Goal: Transaction & Acquisition: Purchase product/service

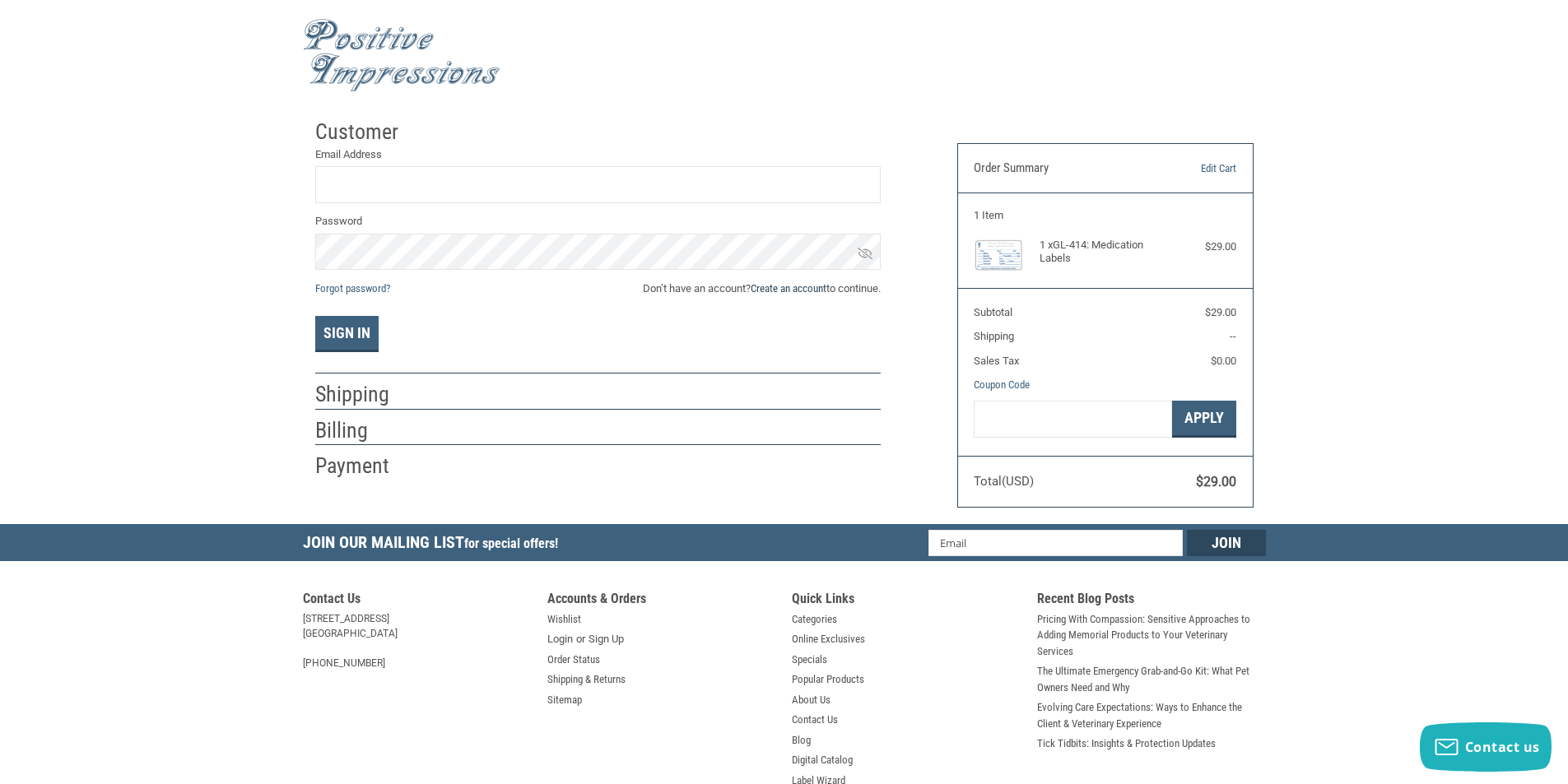
click at [813, 288] on link "Create an account" at bounding box center [788, 287] width 76 height 13
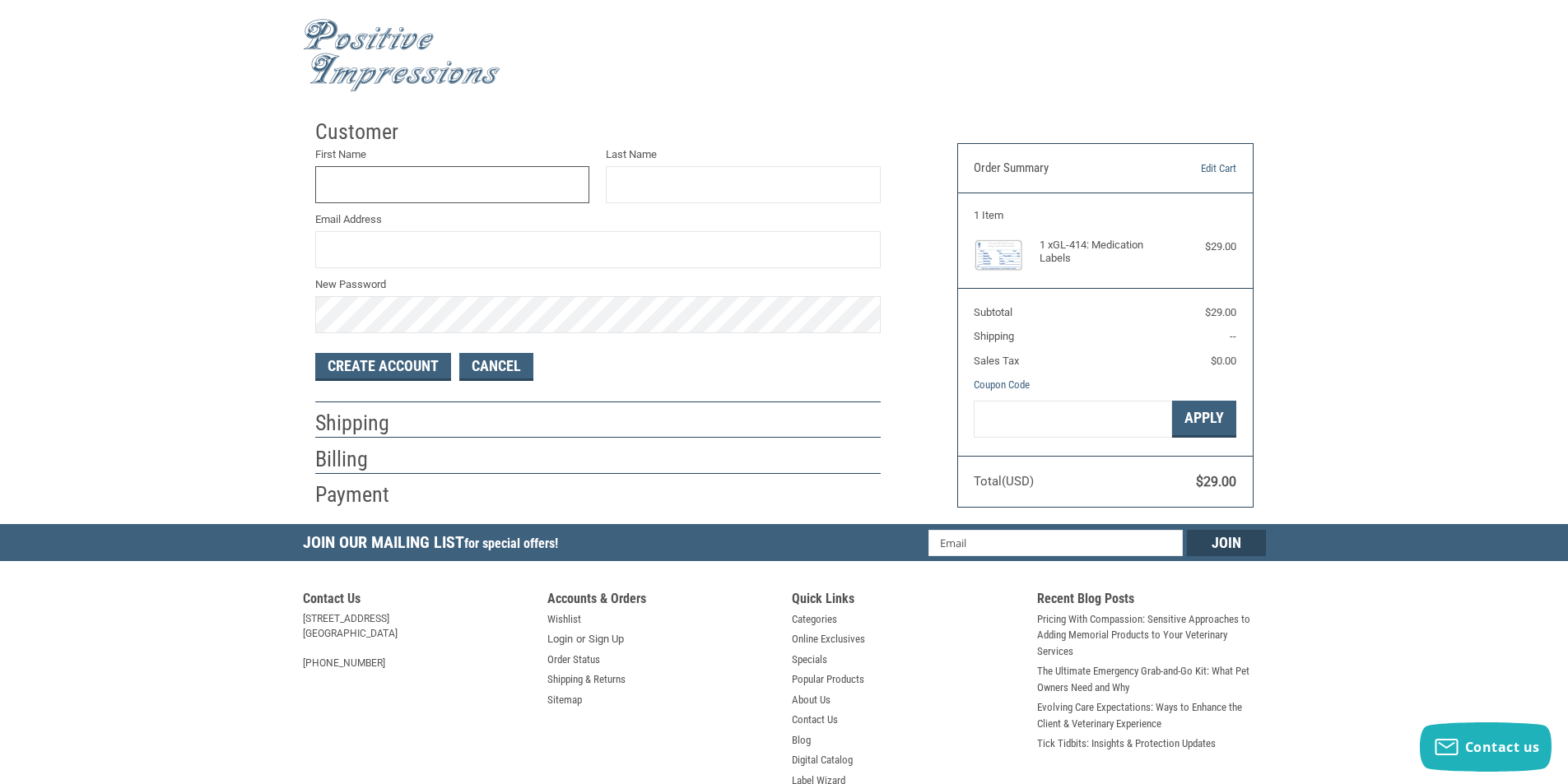
click at [446, 184] on input "First Name" at bounding box center [452, 185] width 275 height 37
type input "[PERSON_NAME]"
type input "officemanager@doublechurchesanimalclinic.com"
click at [396, 373] on button "Create Account" at bounding box center [383, 367] width 136 height 28
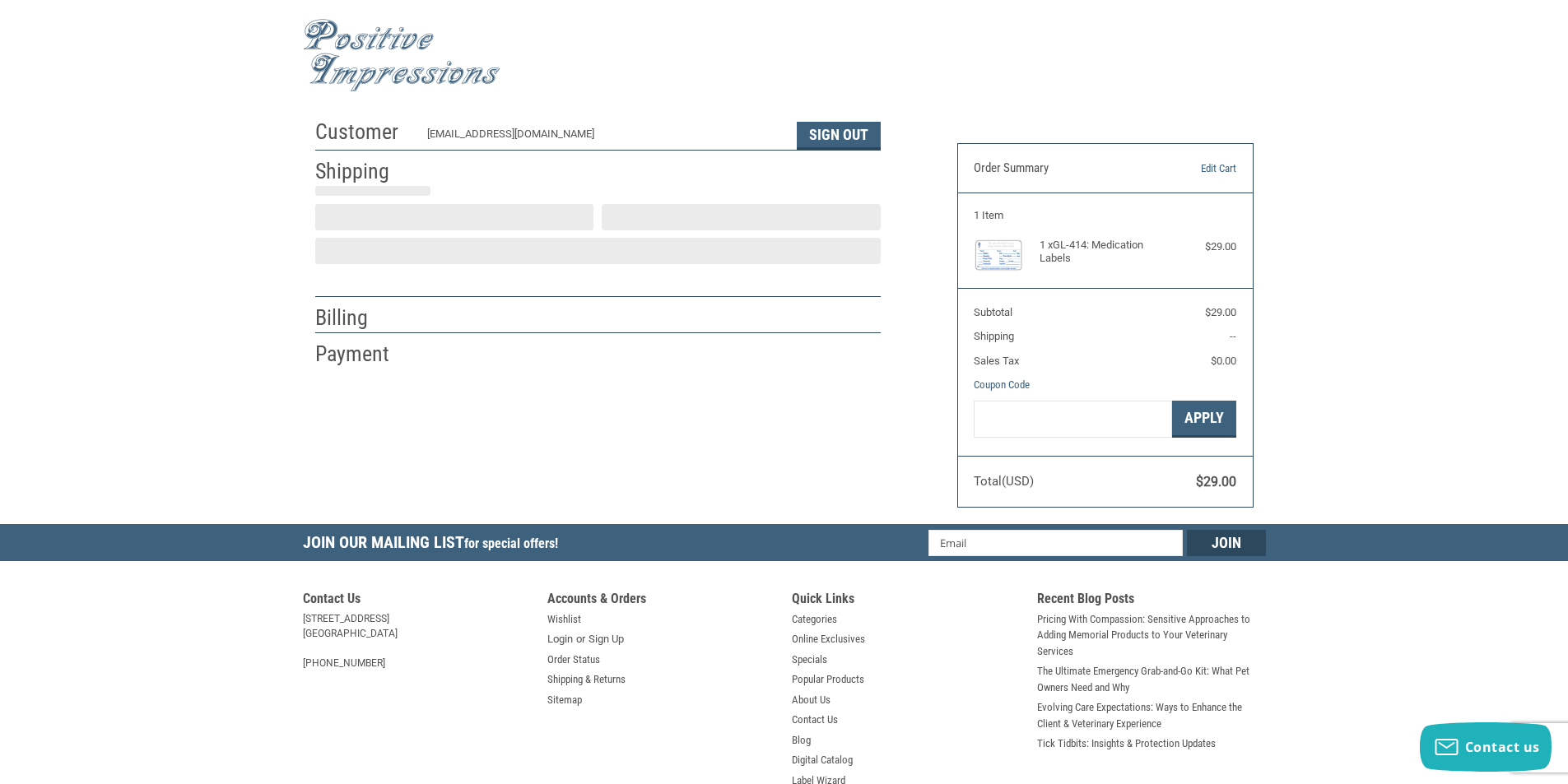
select select "US"
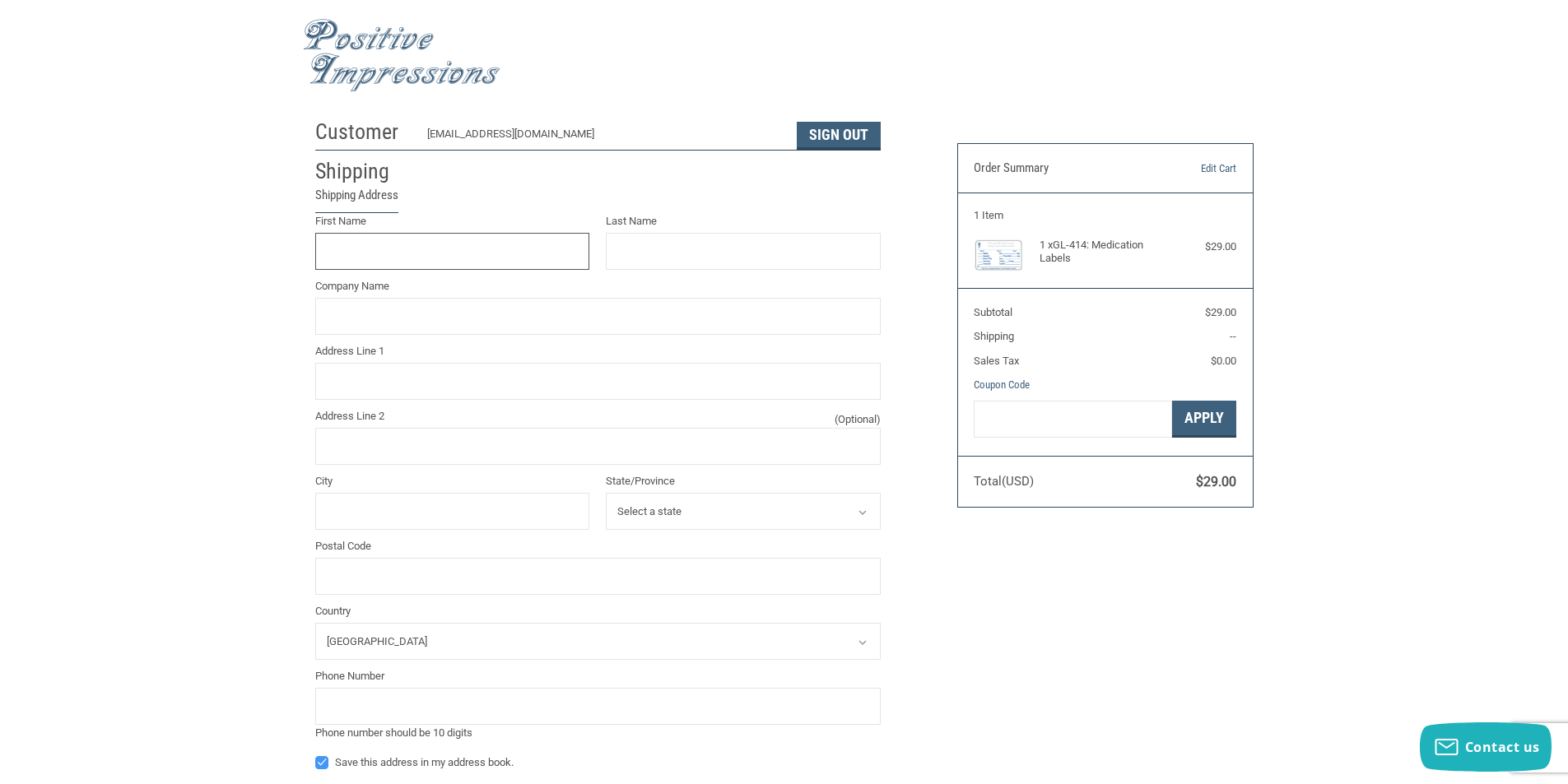
click at [379, 244] on input "First Name" at bounding box center [452, 251] width 275 height 37
type input "Jaime"
type input "Allred"
type input "8365 Whitesville Road"
type input "Columbus"
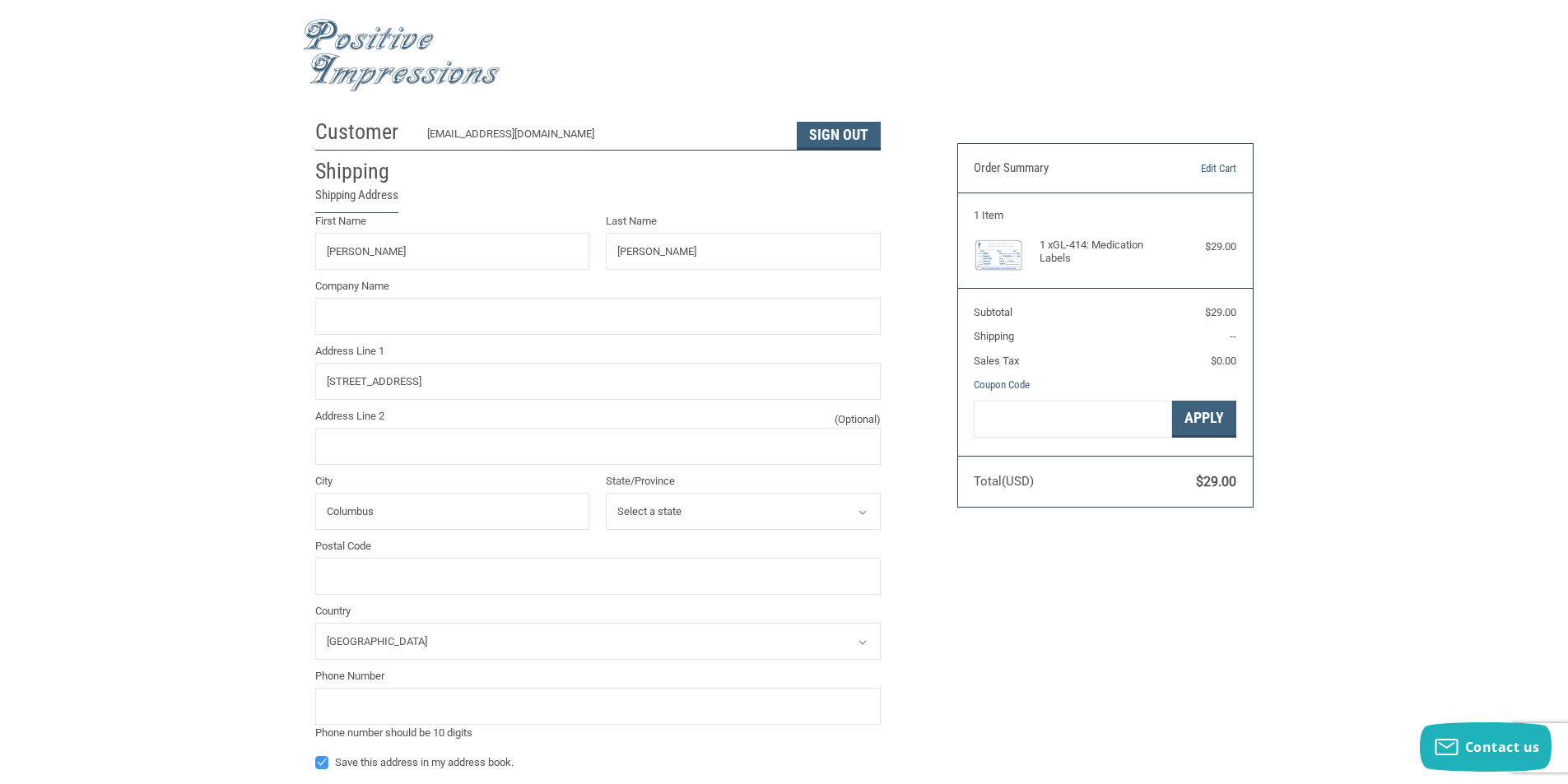
select select "GA"
type input "31904"
type input "7063223232"
click at [399, 319] on input "Company Name" at bounding box center [598, 317] width 566 height 37
type input "Double Churches Animal Clinic"
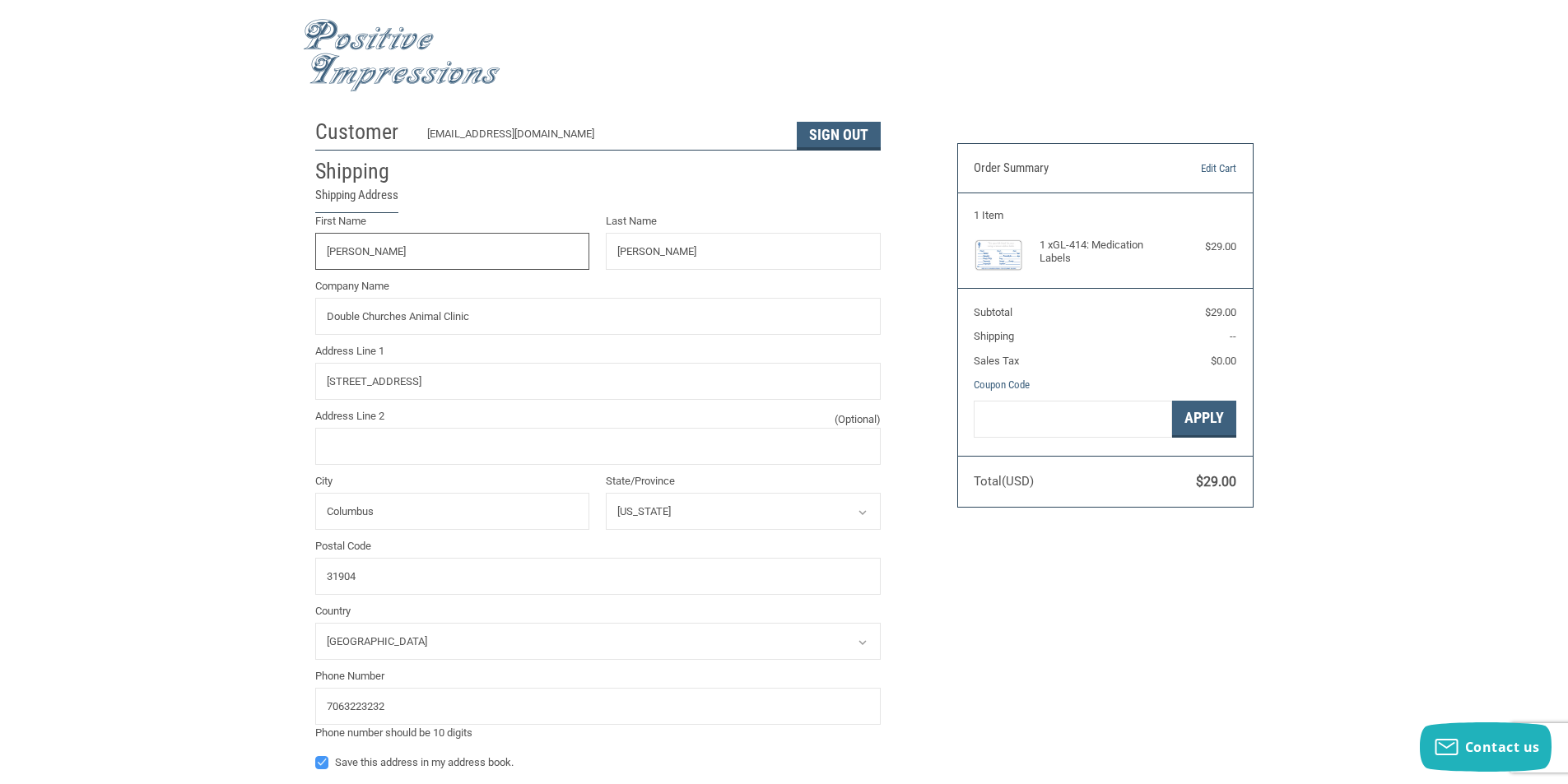
type input "Jaime"
type input "Allred"
type input "8365 Whitesville Rd"
type input "Columbus"
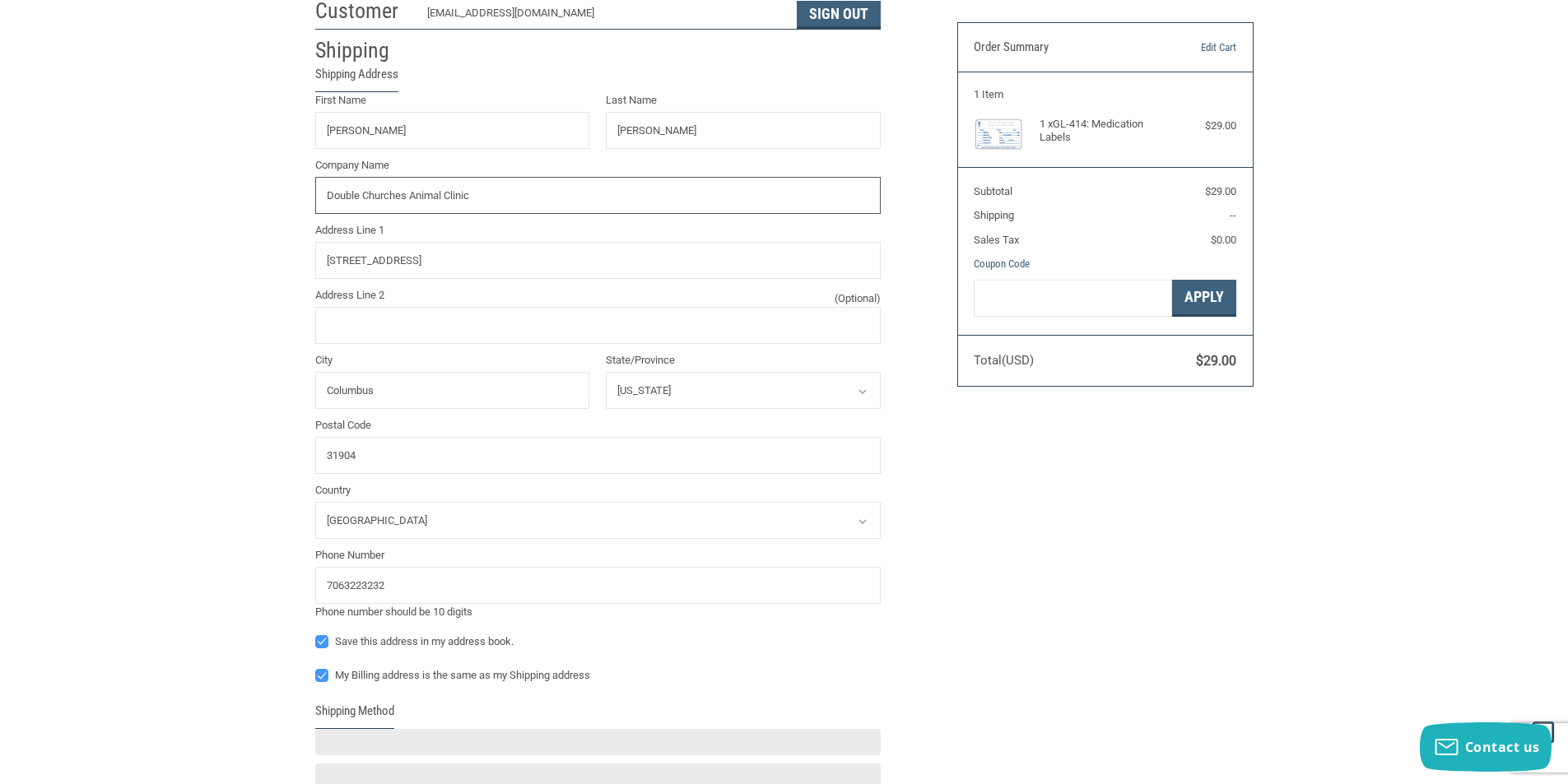
scroll to position [165, 0]
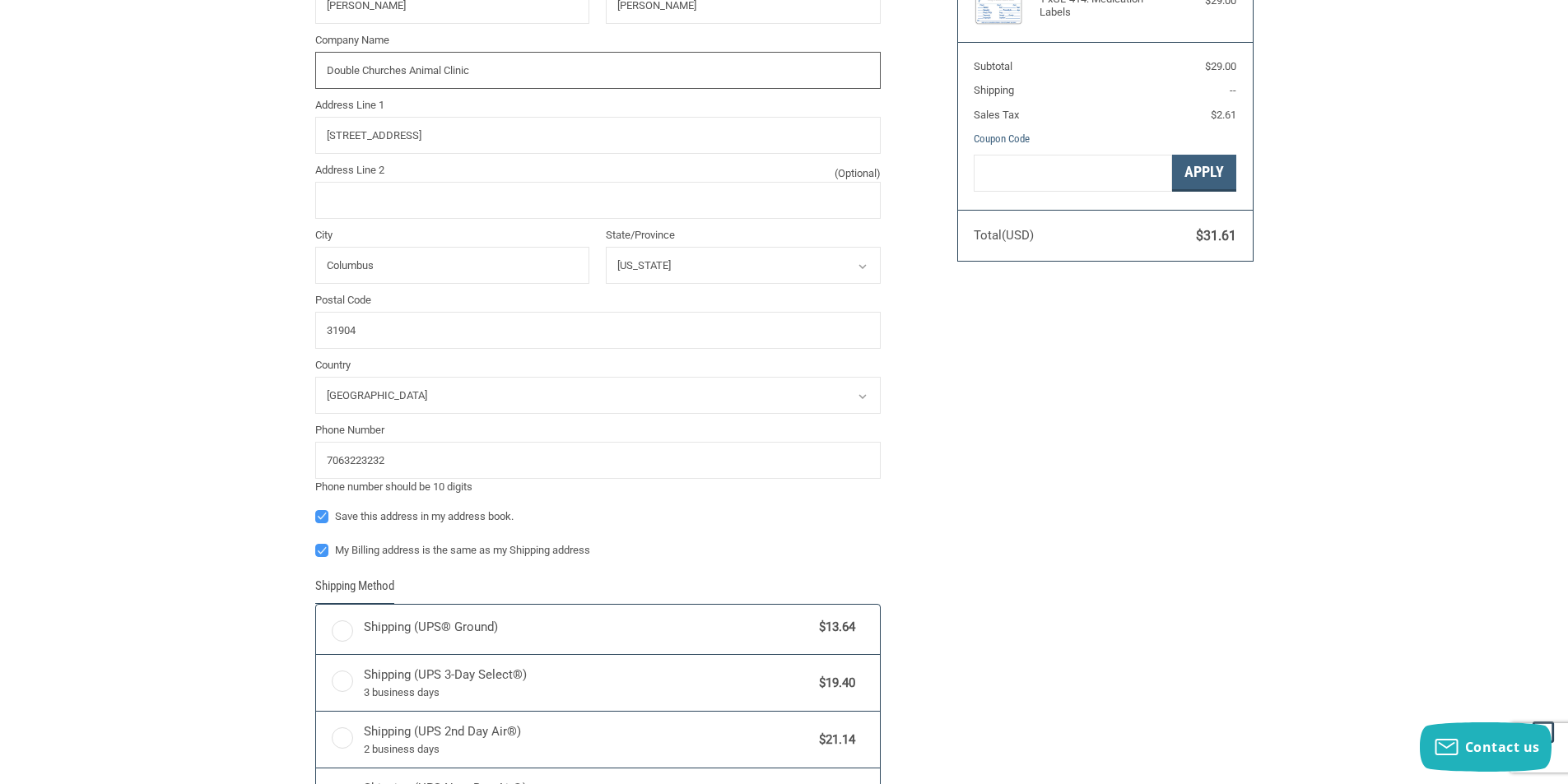
radio input "true"
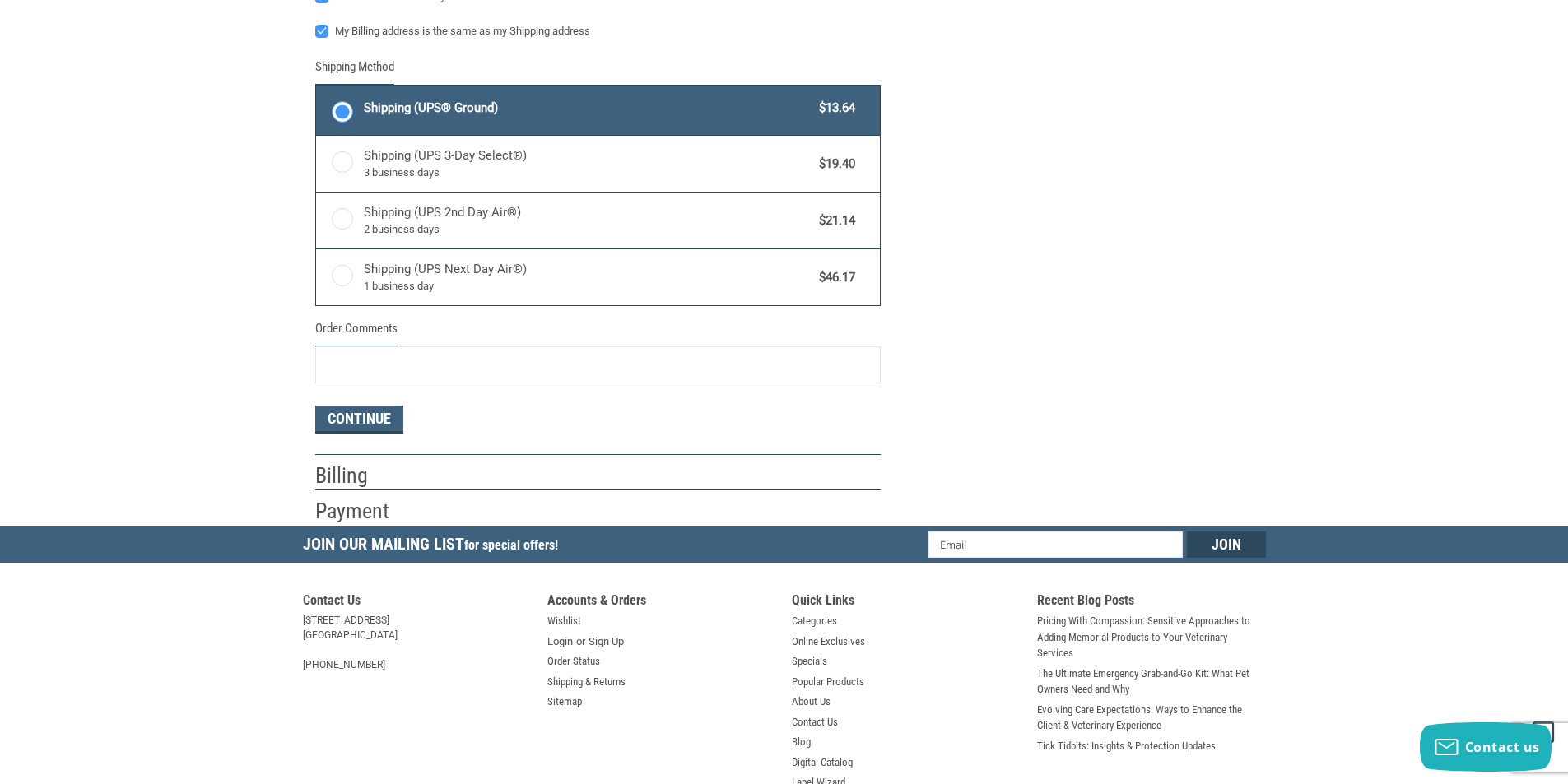
scroll to position [823, 0]
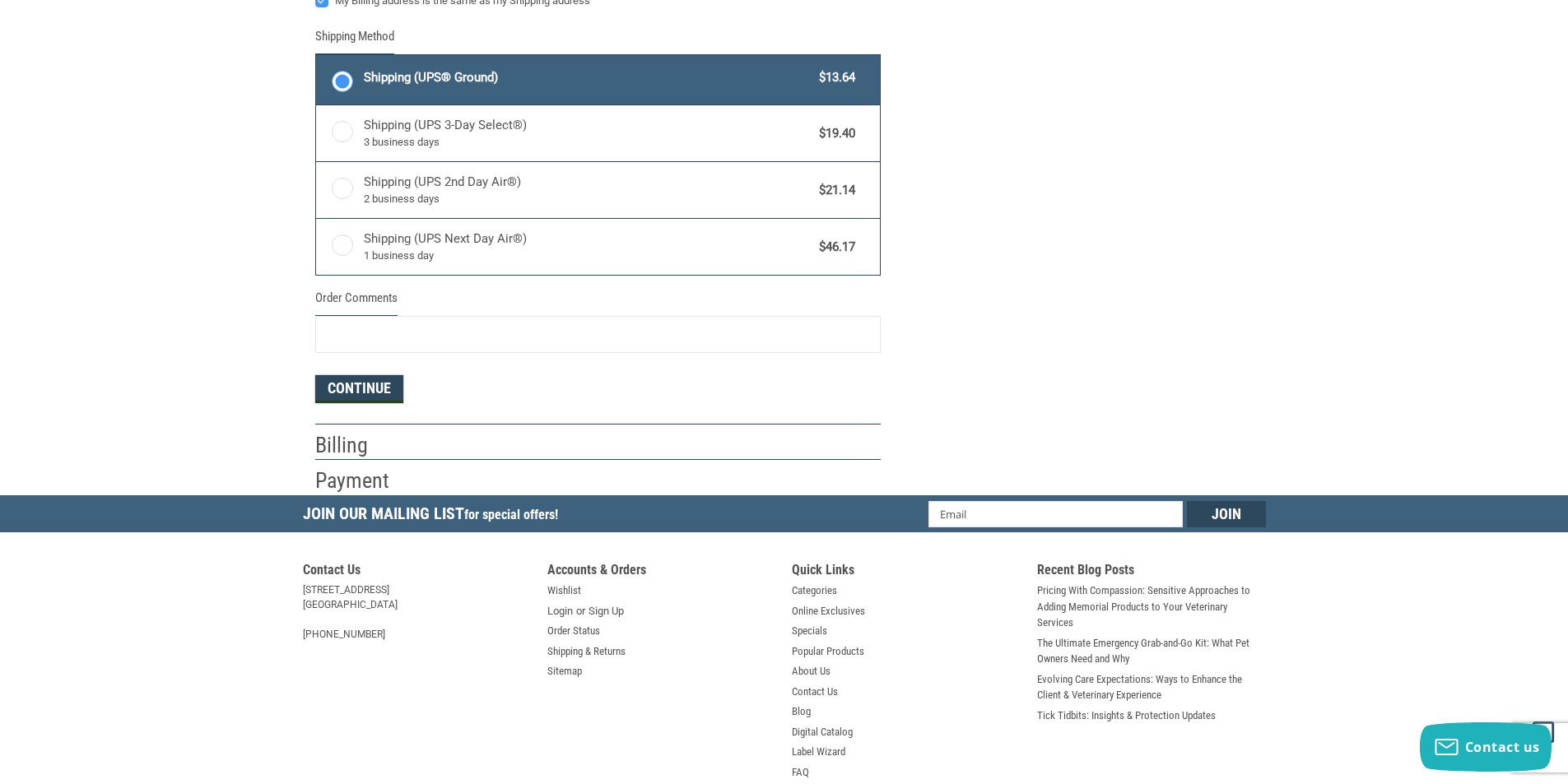
click at [345, 396] on button "Continue" at bounding box center [358, 388] width 88 height 28
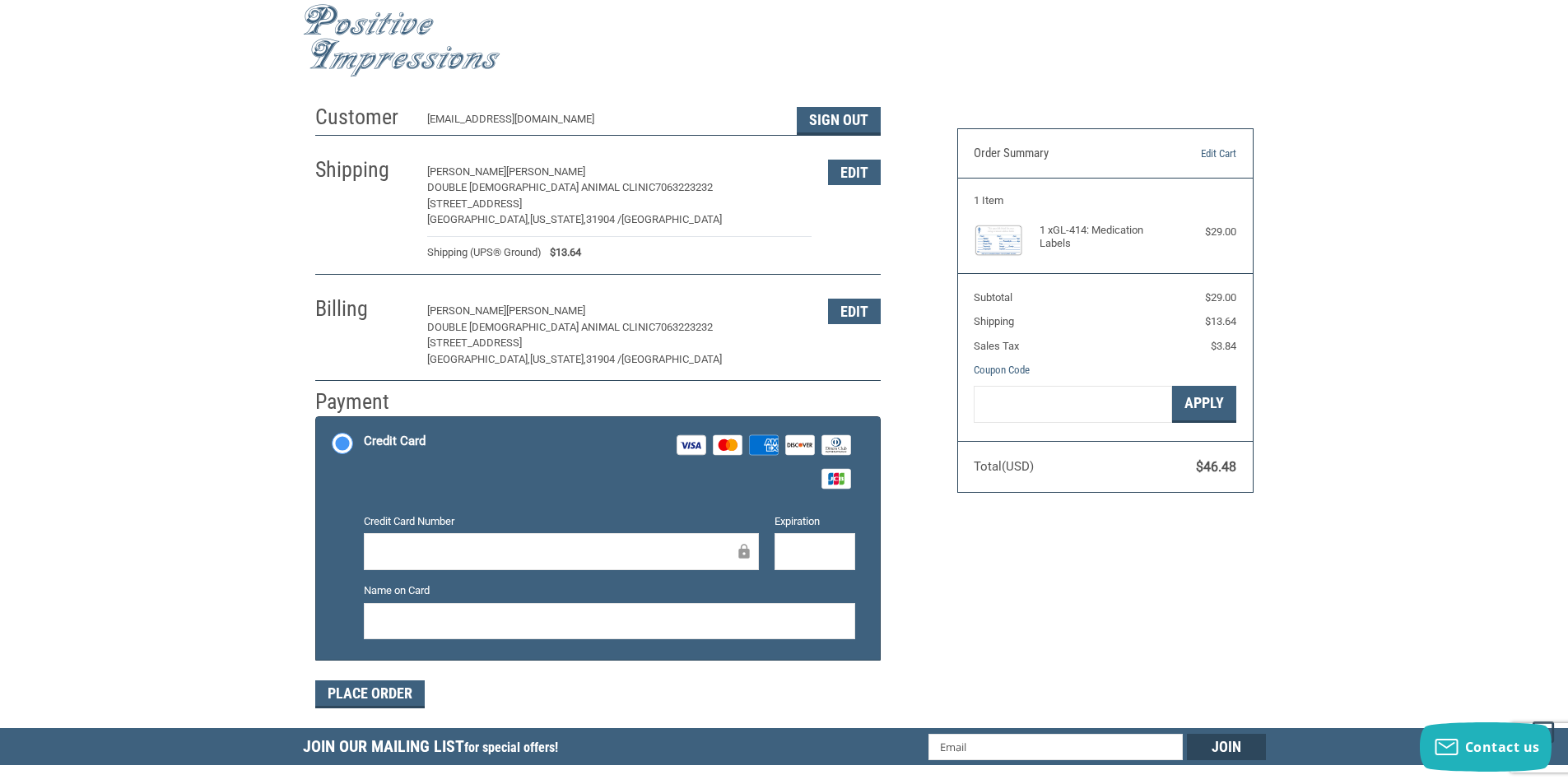
scroll to position [0, 0]
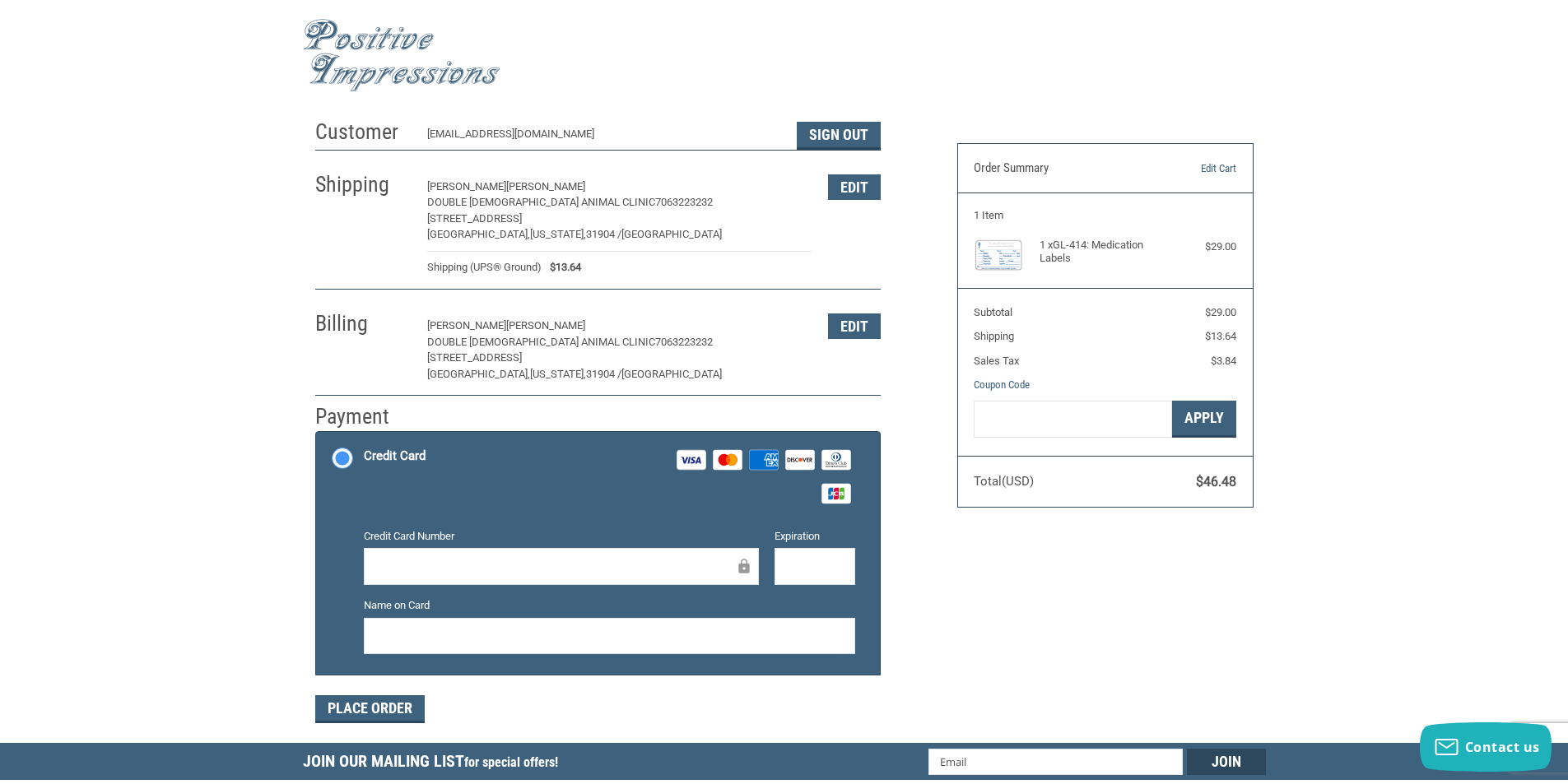
click at [1045, 250] on h4 "1 x GL-414: Medication Labels" at bounding box center [1103, 252] width 128 height 27
click at [1003, 254] on img at bounding box center [998, 255] width 49 height 33
click at [995, 247] on img at bounding box center [998, 255] width 49 height 33
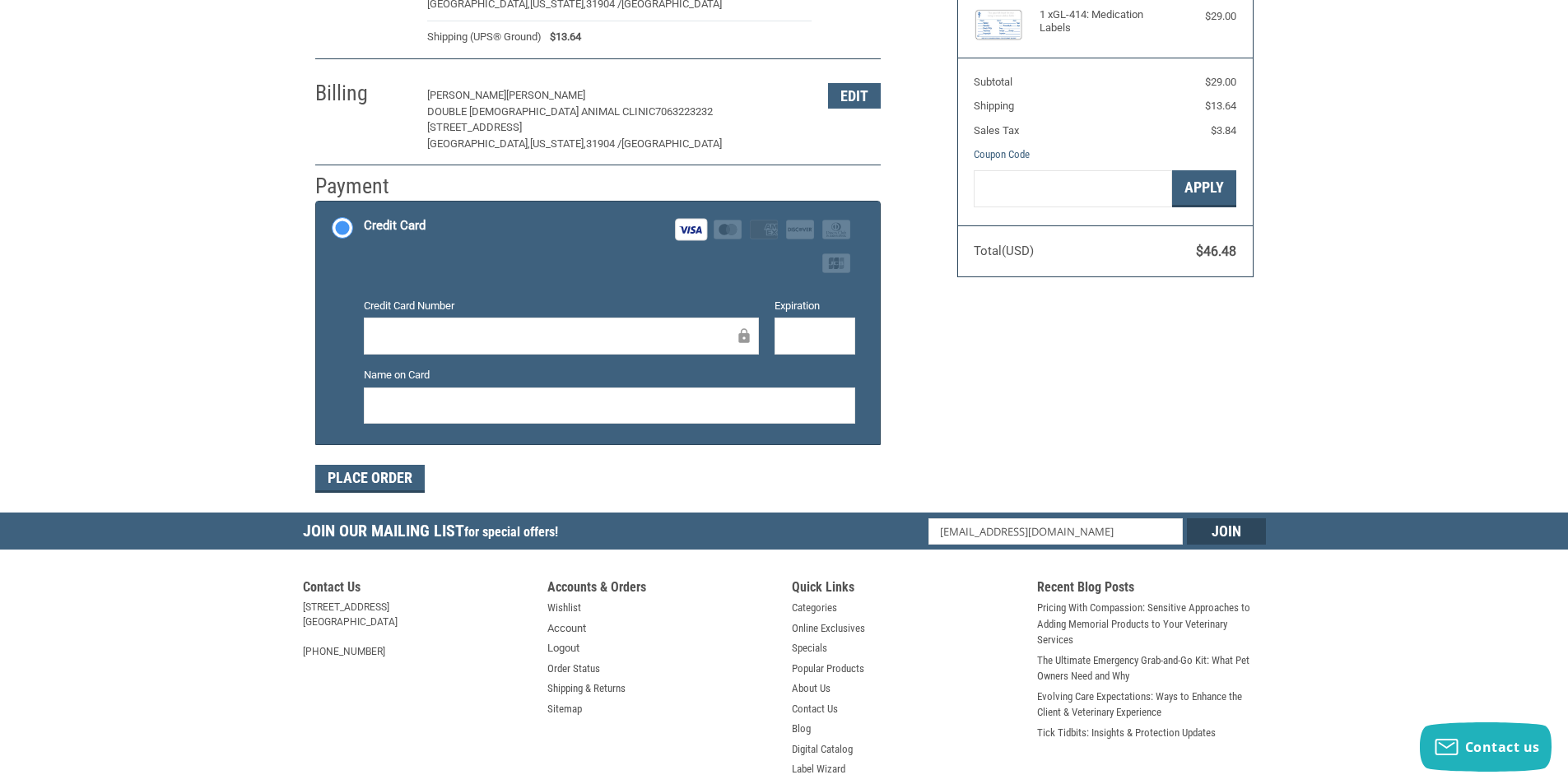
scroll to position [247, 0]
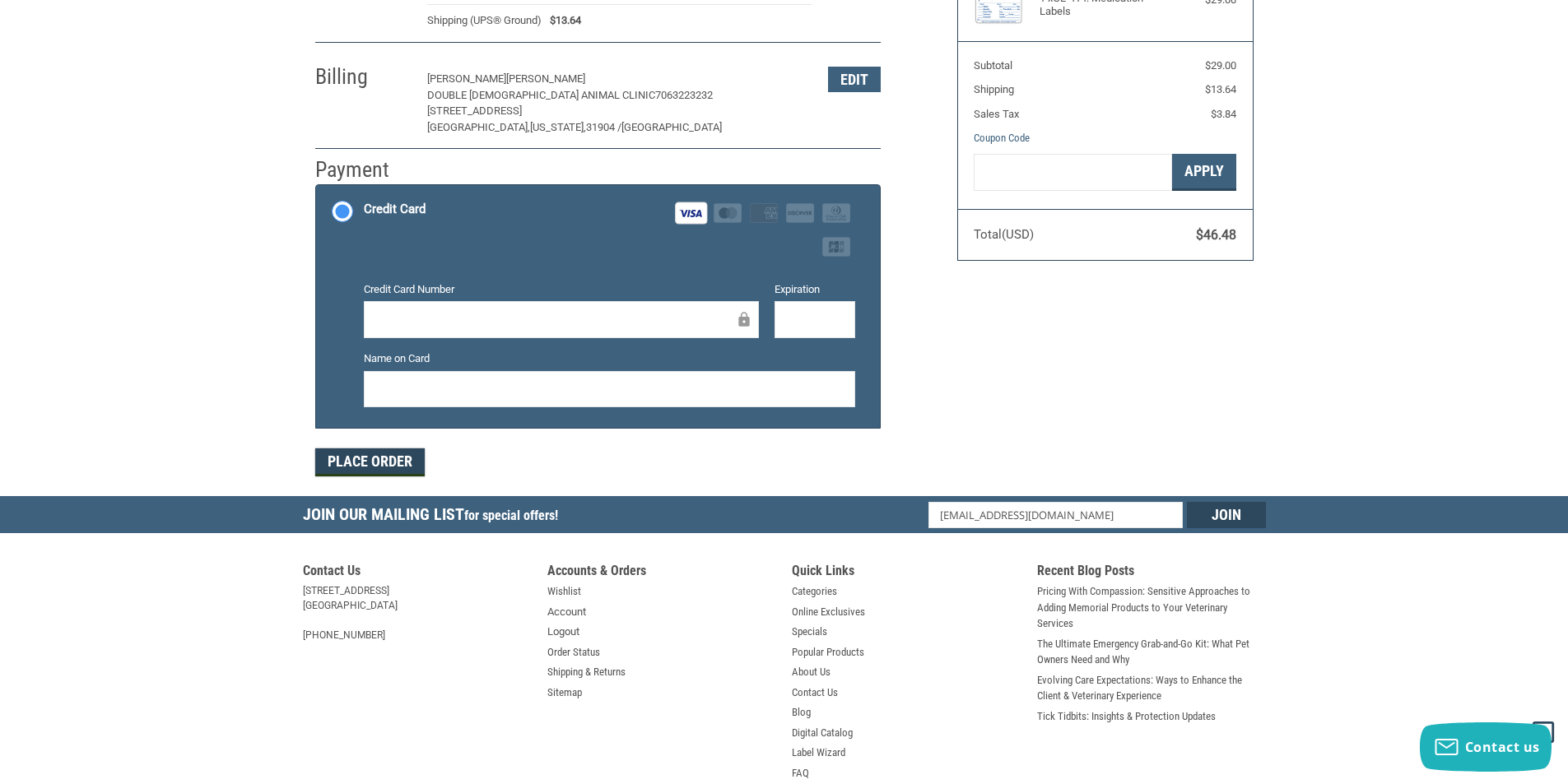
click at [369, 464] on button "Place Order" at bounding box center [369, 462] width 109 height 28
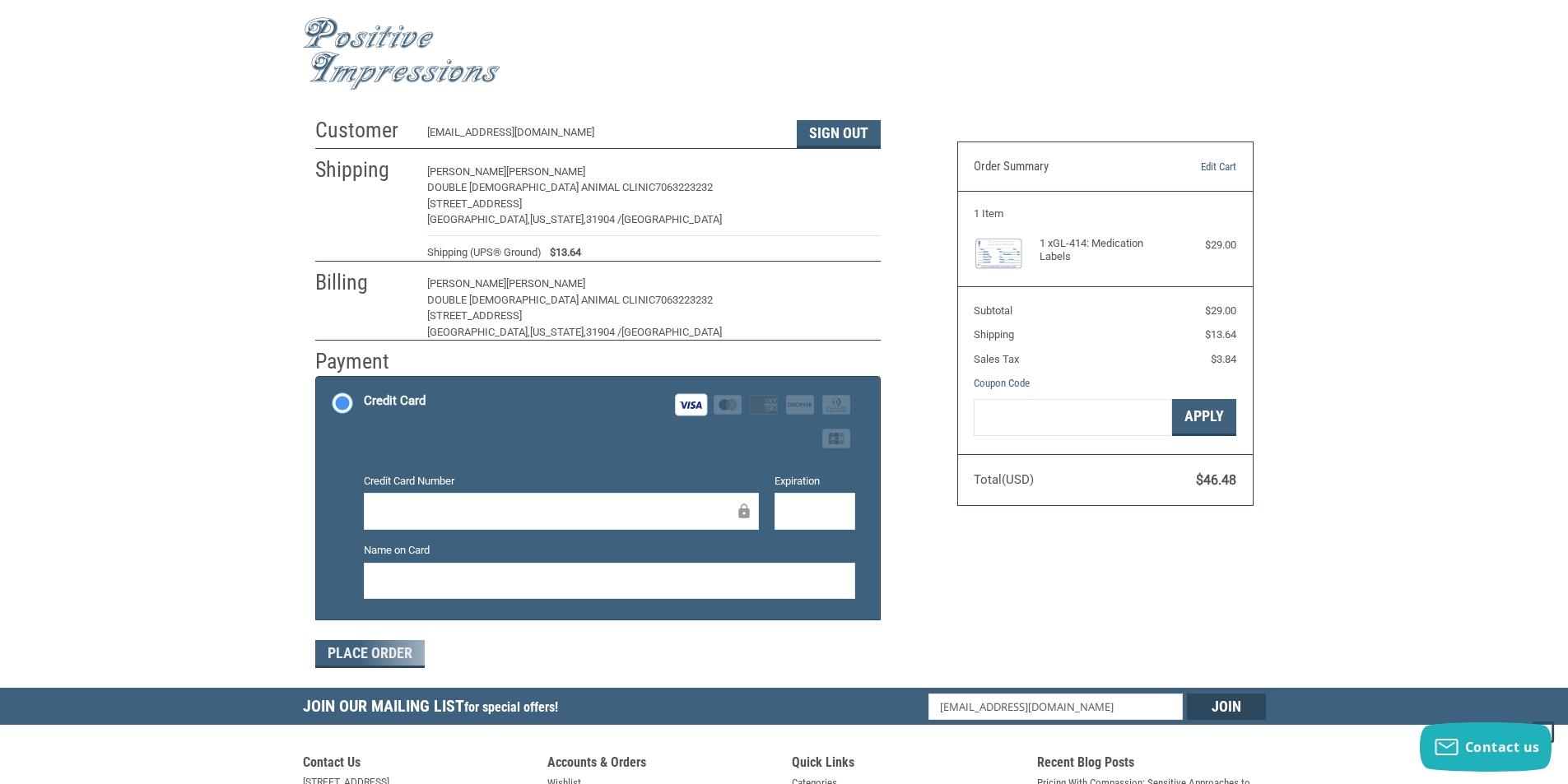
scroll to position [0, 0]
